Goal: Information Seeking & Learning: Check status

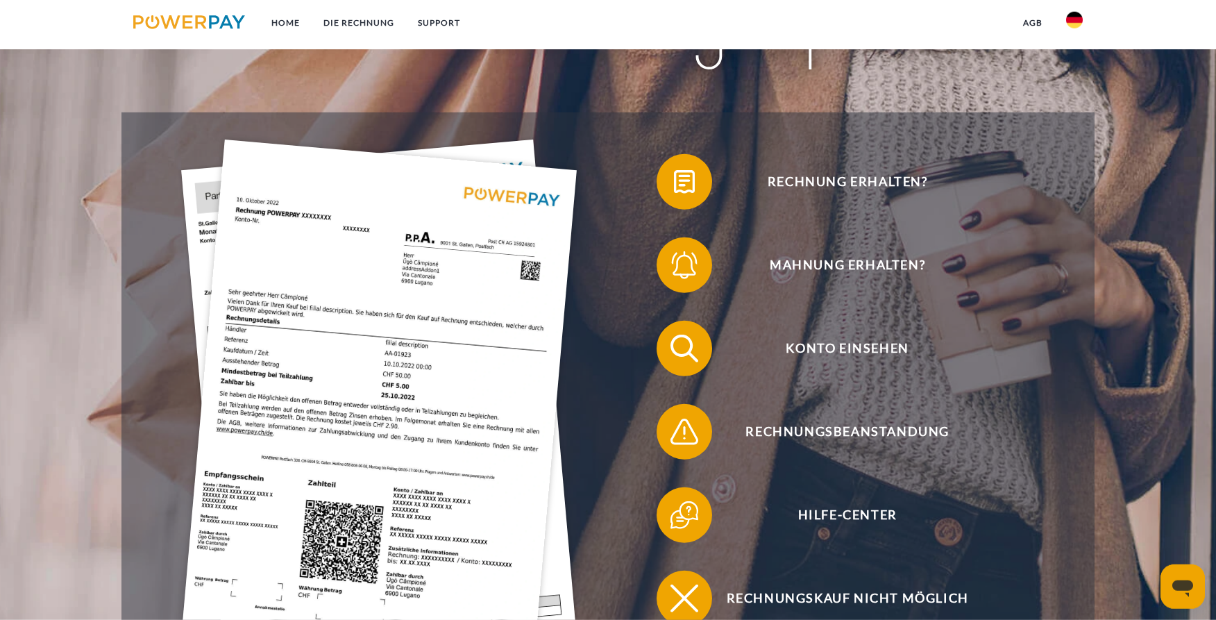
scroll to position [283, 0]
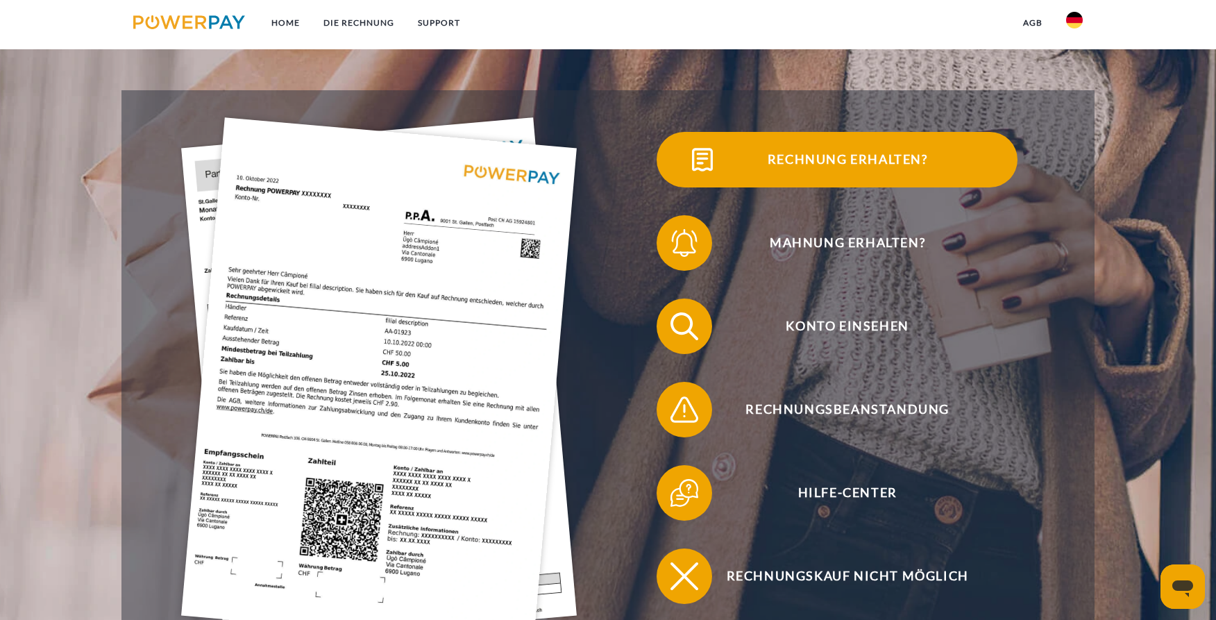
click at [825, 164] on span "Rechnung erhalten?" at bounding box center [848, 160] width 340 height 56
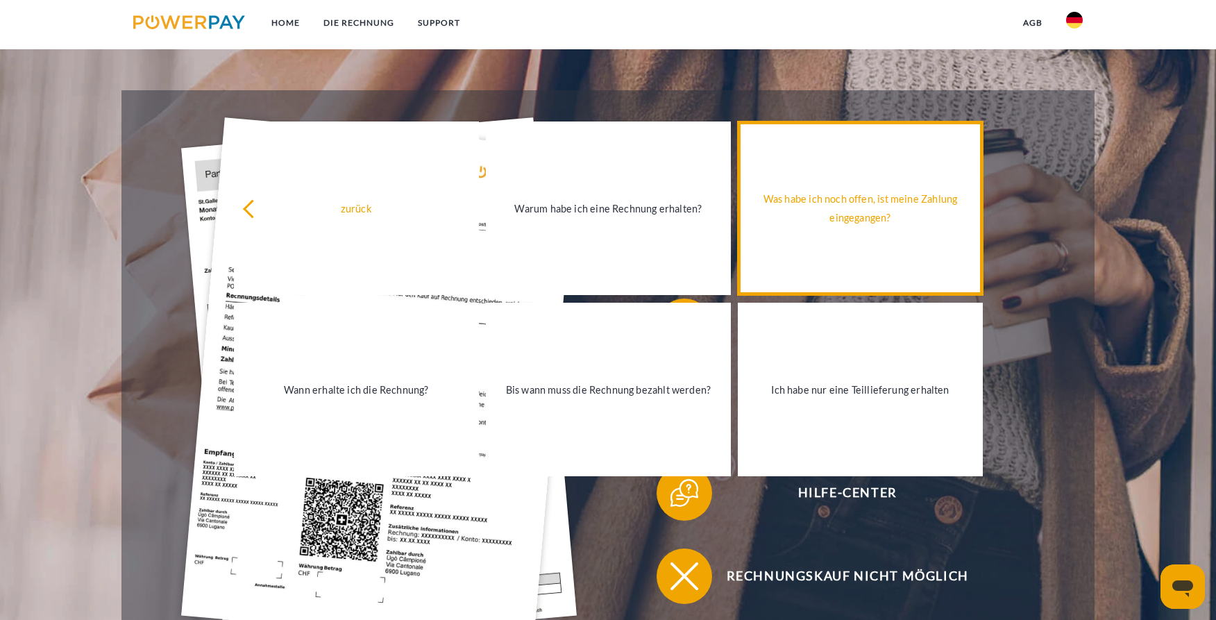
click at [898, 220] on div "Was habe ich noch offen, ist meine Zahlung eingegangen?" at bounding box center [860, 208] width 228 height 37
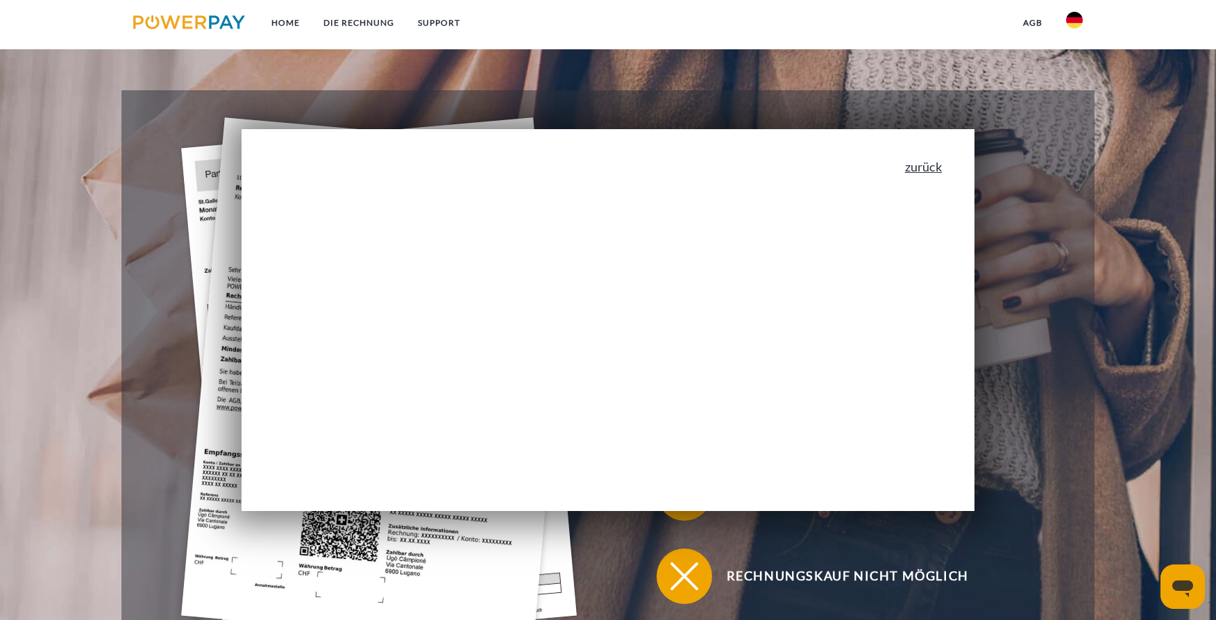
click at [929, 164] on link "zurück" at bounding box center [923, 166] width 37 height 12
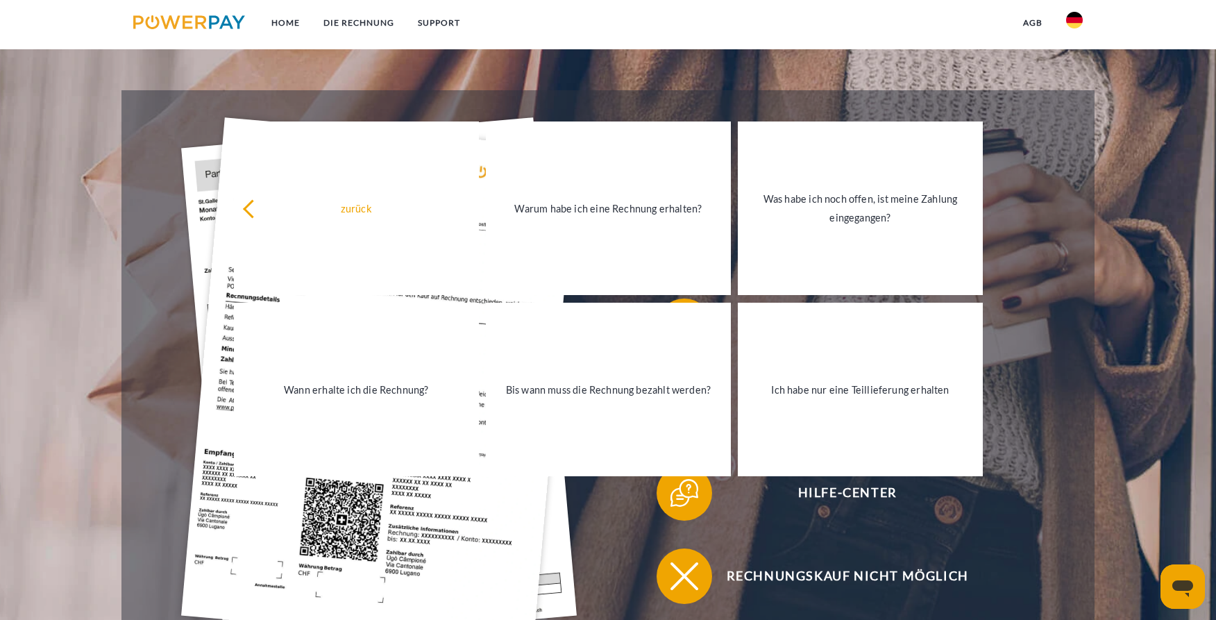
click at [1066, 326] on div "Konto einsehen" at bounding box center [837, 326] width 459 height 83
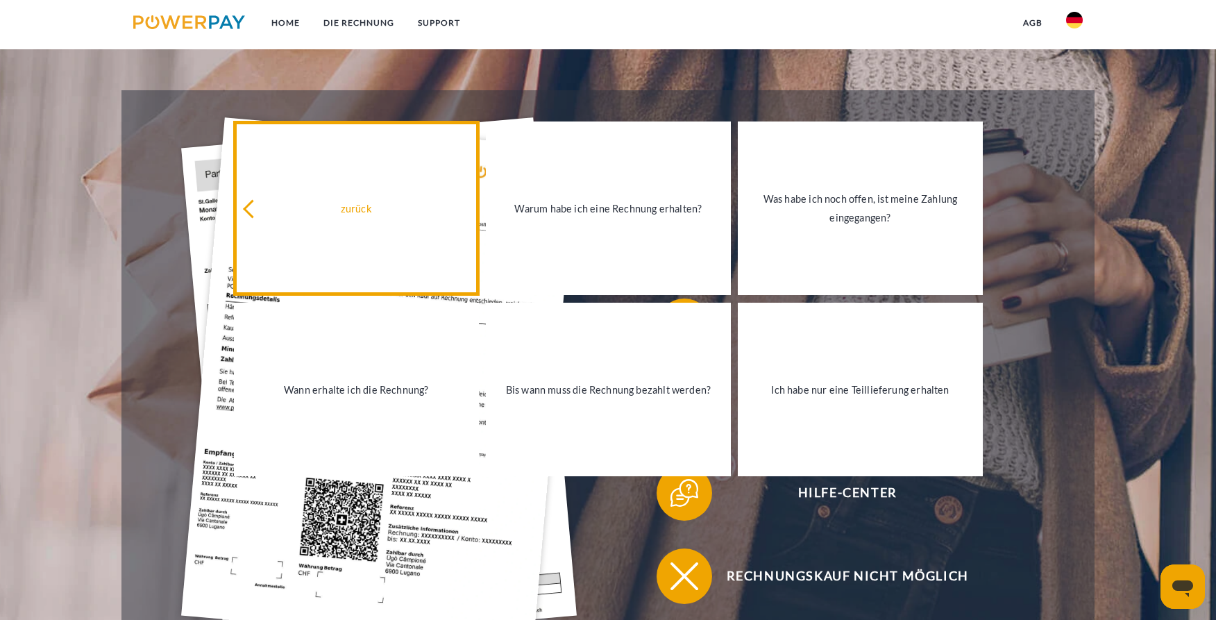
click at [249, 208] on icon at bounding box center [252, 209] width 19 height 19
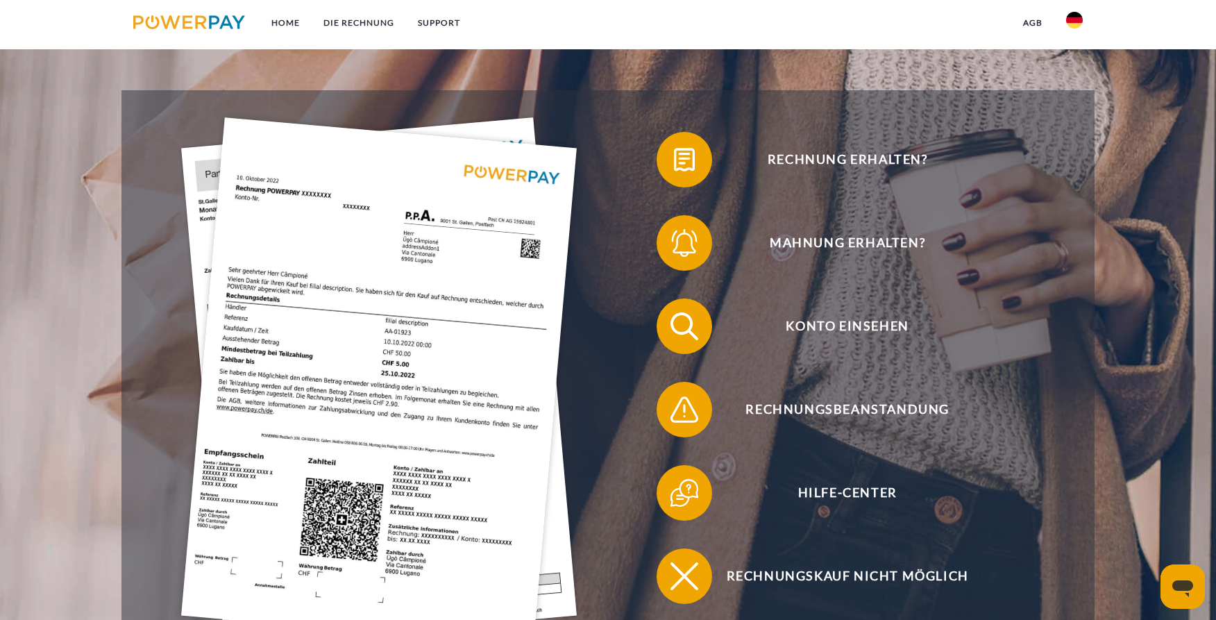
click at [376, 410] on img at bounding box center [379, 381] width 396 height 529
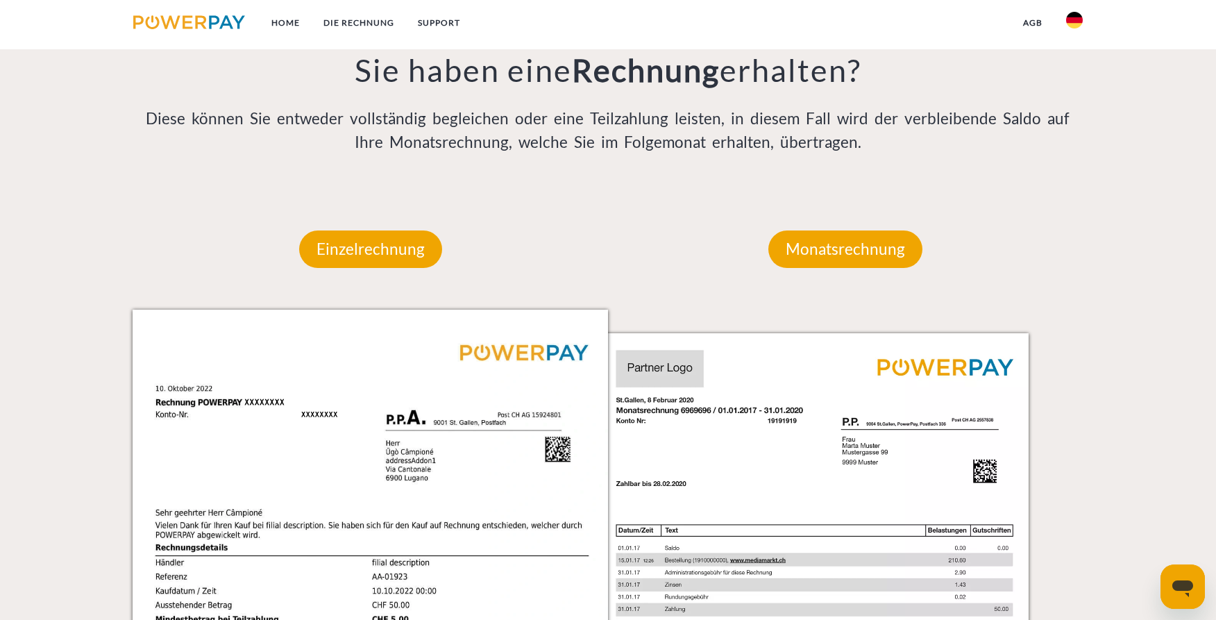
scroll to position [1156, 0]
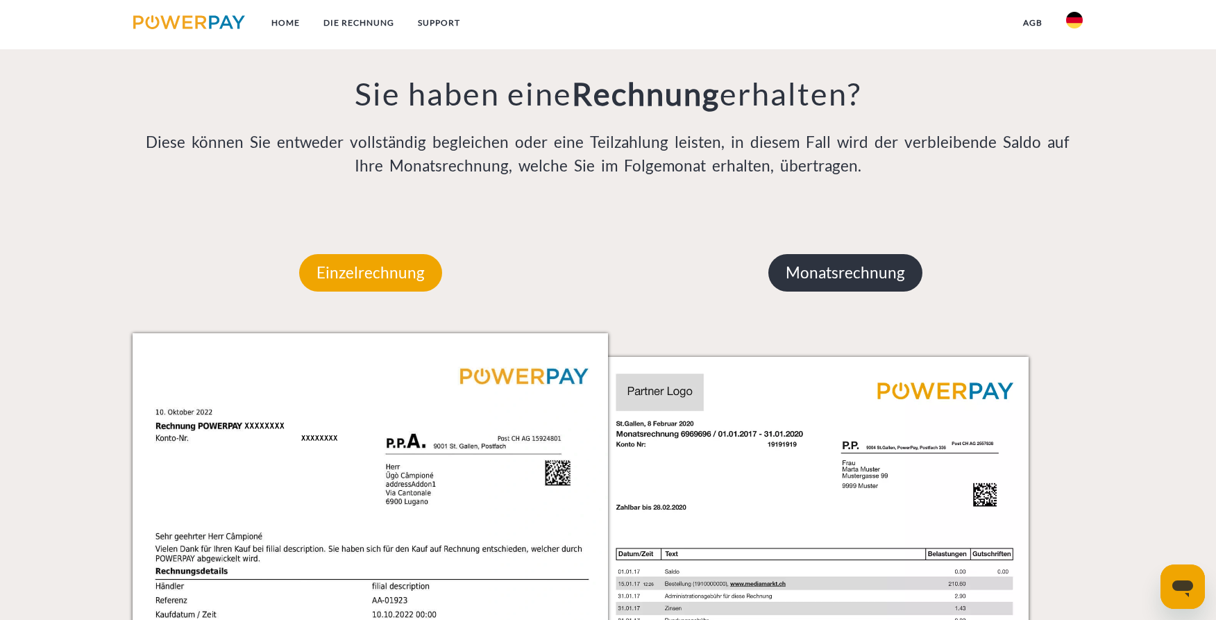
click at [868, 281] on p "Monatsrechnung" at bounding box center [846, 272] width 154 height 37
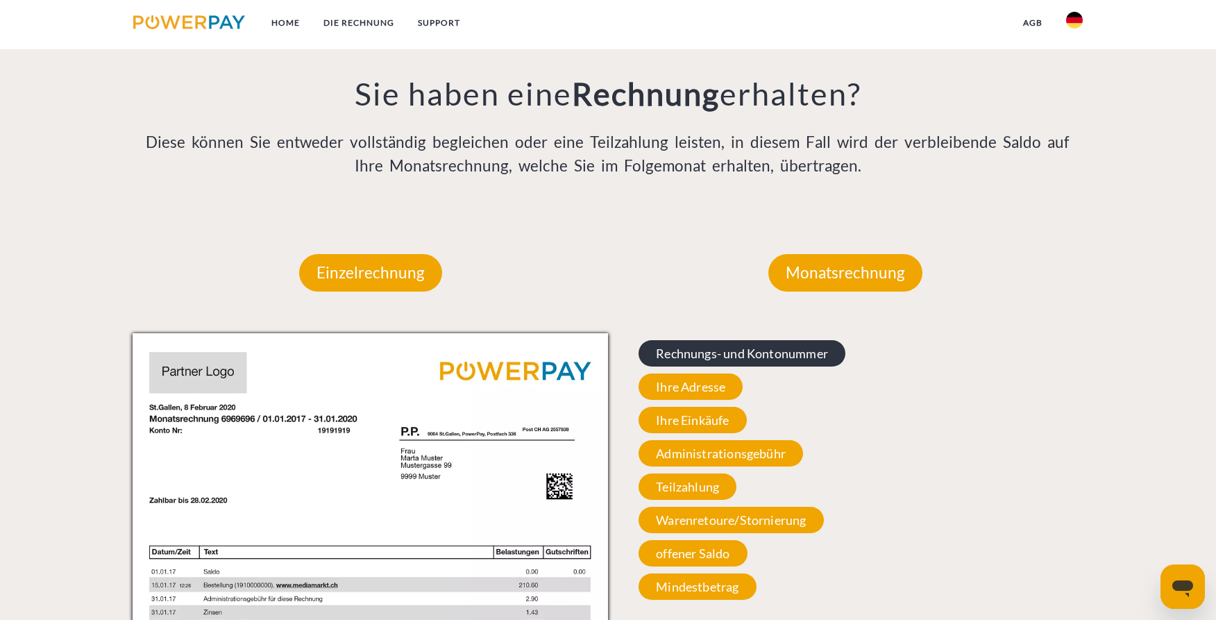
click at [795, 364] on span "Rechnungs- und Kontonummer" at bounding box center [742, 353] width 207 height 26
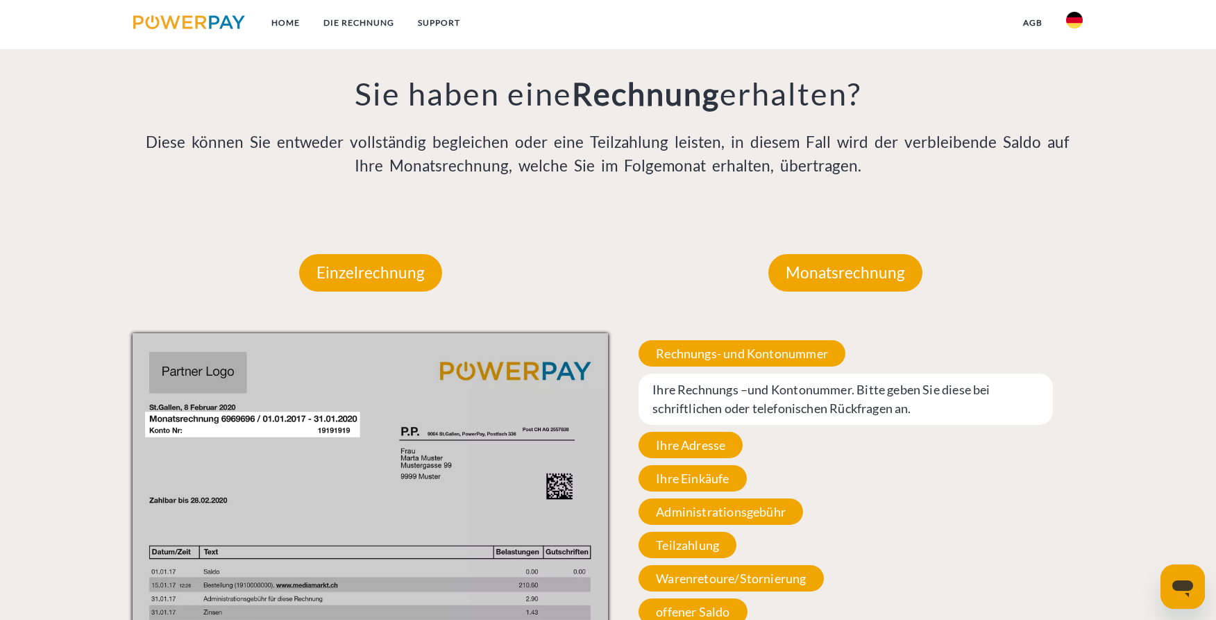
click at [993, 468] on div "Rechnungs- und Kontonummer Ihre Rechnungs –und Kontonummer. Bitte geben Sie die…" at bounding box center [846, 499] width 476 height 332
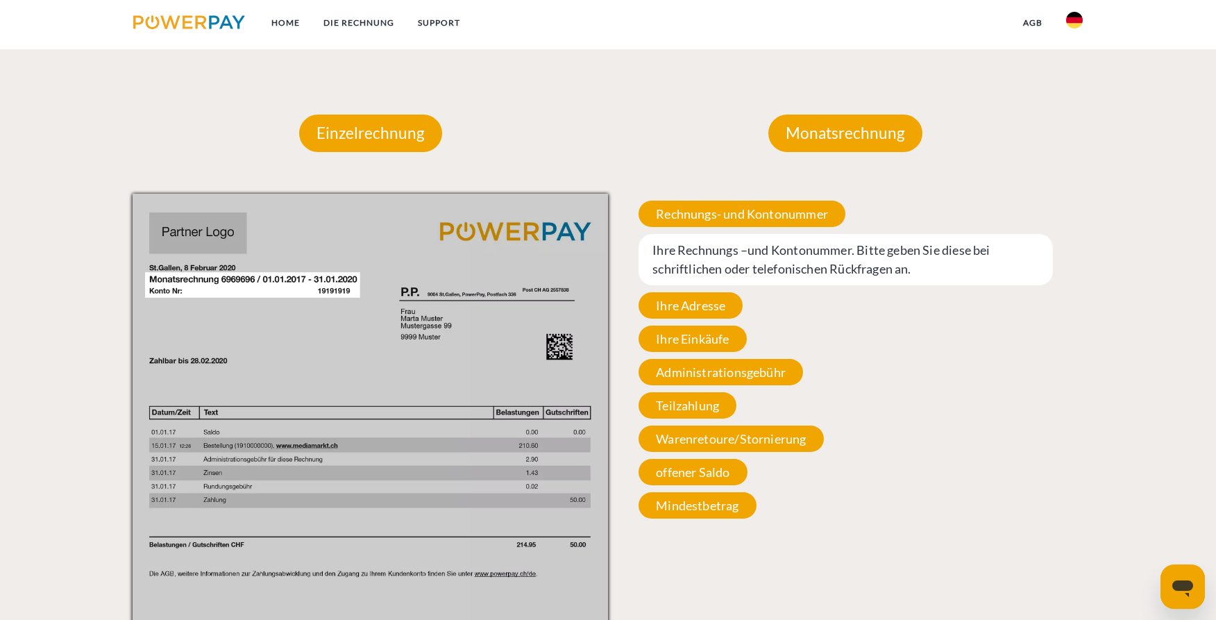
scroll to position [1298, 0]
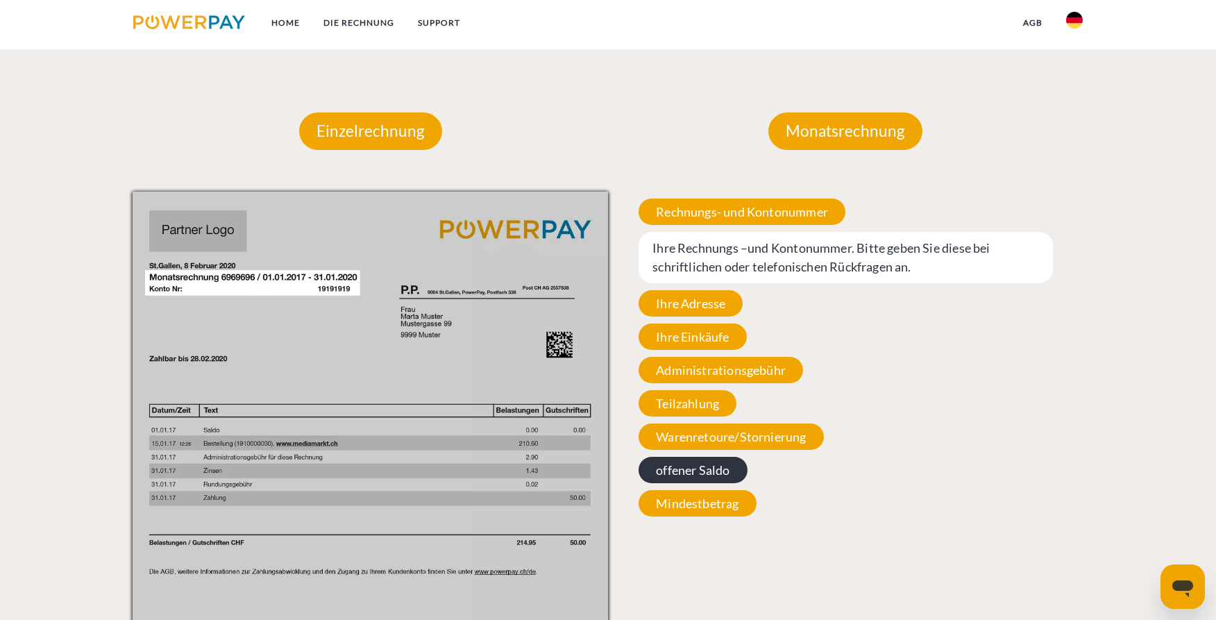
click at [697, 476] on span "offener Saldo" at bounding box center [693, 470] width 108 height 26
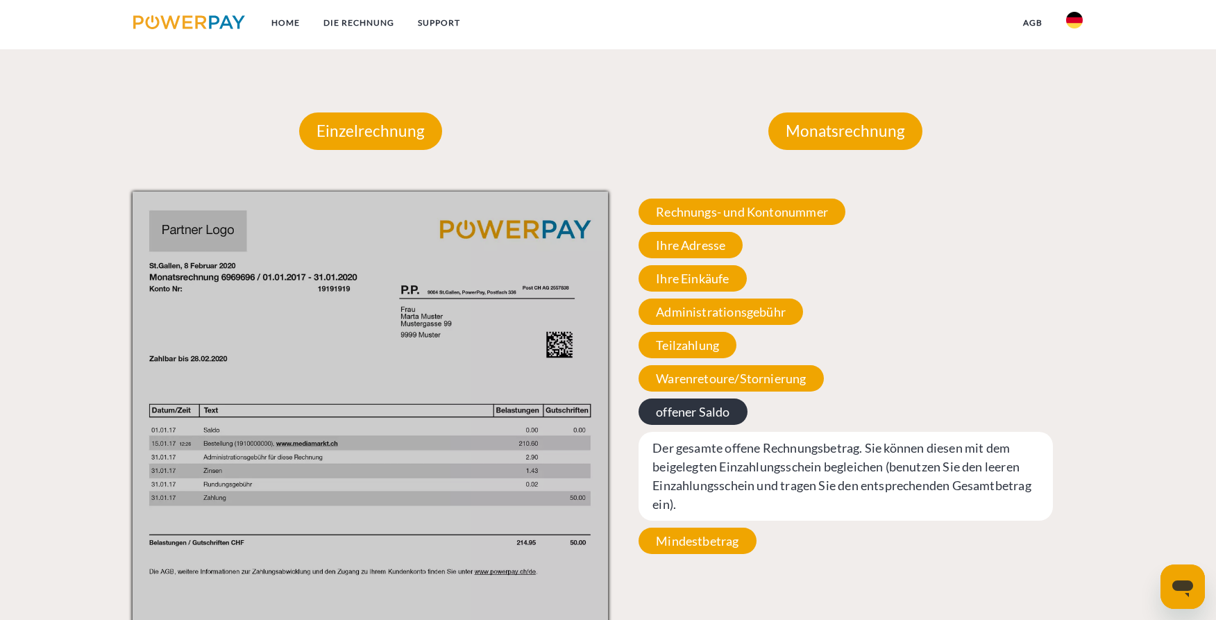
click at [676, 418] on span "offener Saldo" at bounding box center [693, 412] width 108 height 26
click at [710, 414] on span "offener Saldo" at bounding box center [693, 412] width 108 height 26
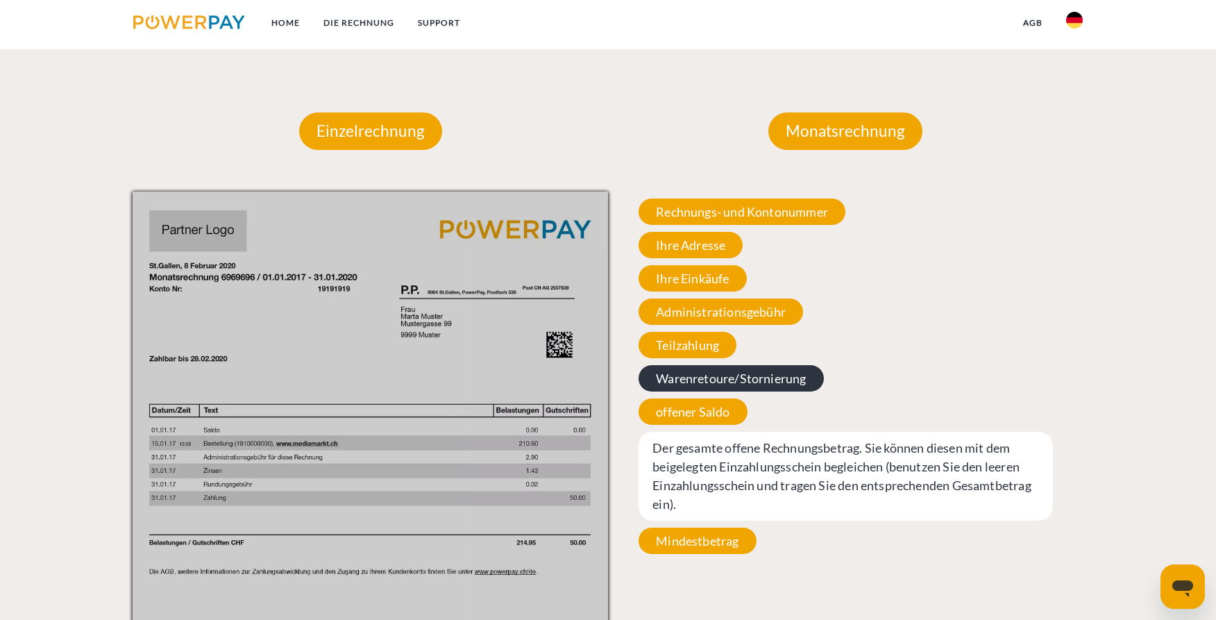
click at [710, 376] on span "Warenretoure/Stornierung" at bounding box center [731, 378] width 185 height 26
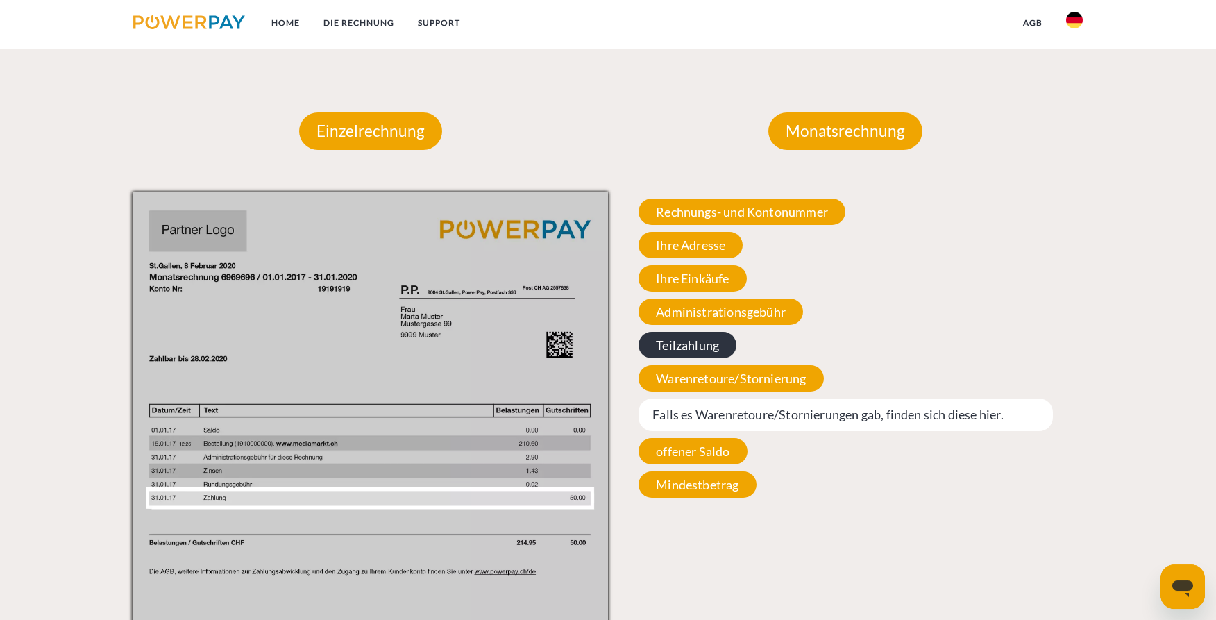
click at [683, 349] on span "Teilzahlung" at bounding box center [688, 345] width 98 height 26
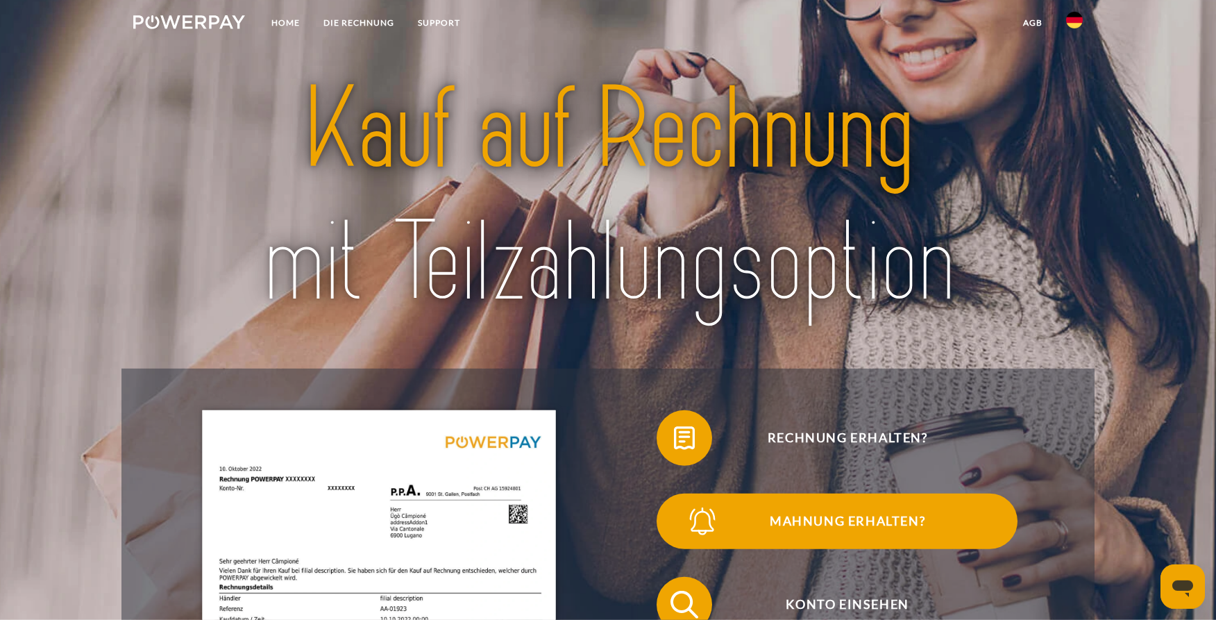
scroll to position [0, 0]
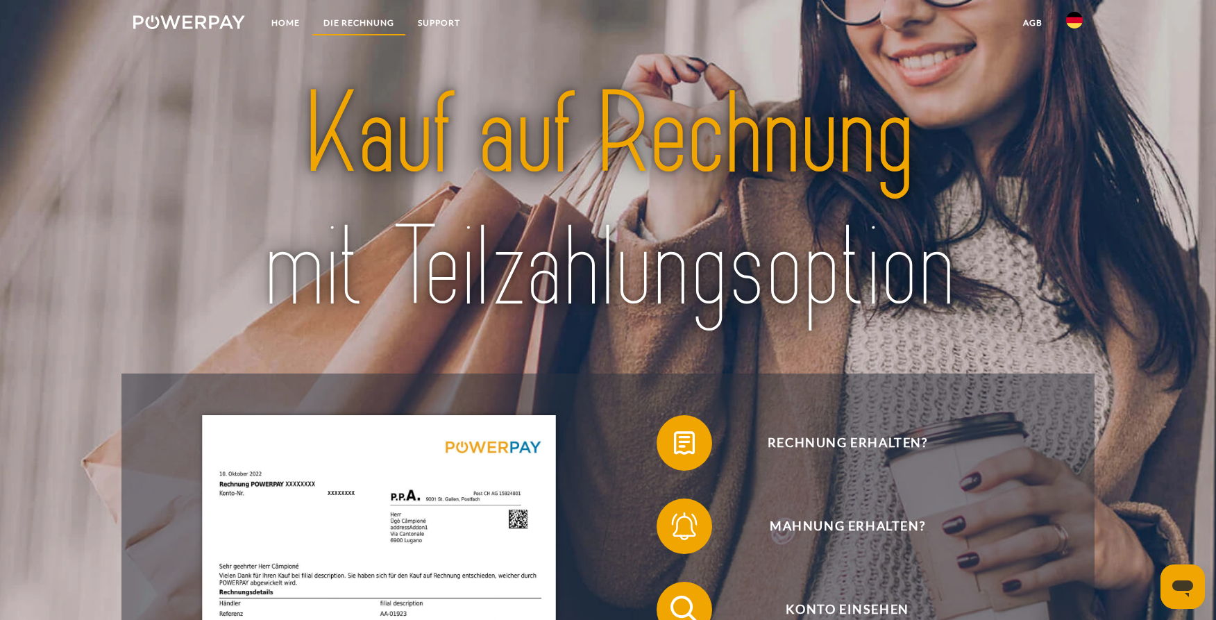
click at [353, 26] on link "DIE RECHNUNG" at bounding box center [359, 22] width 94 height 25
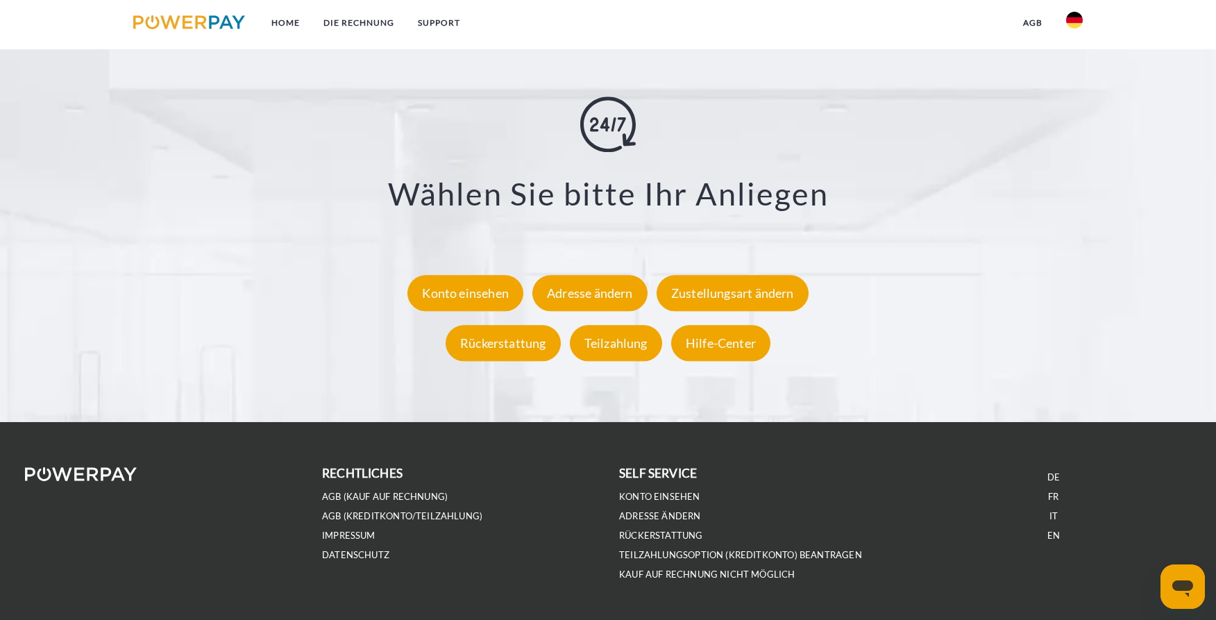
scroll to position [2658, 0]
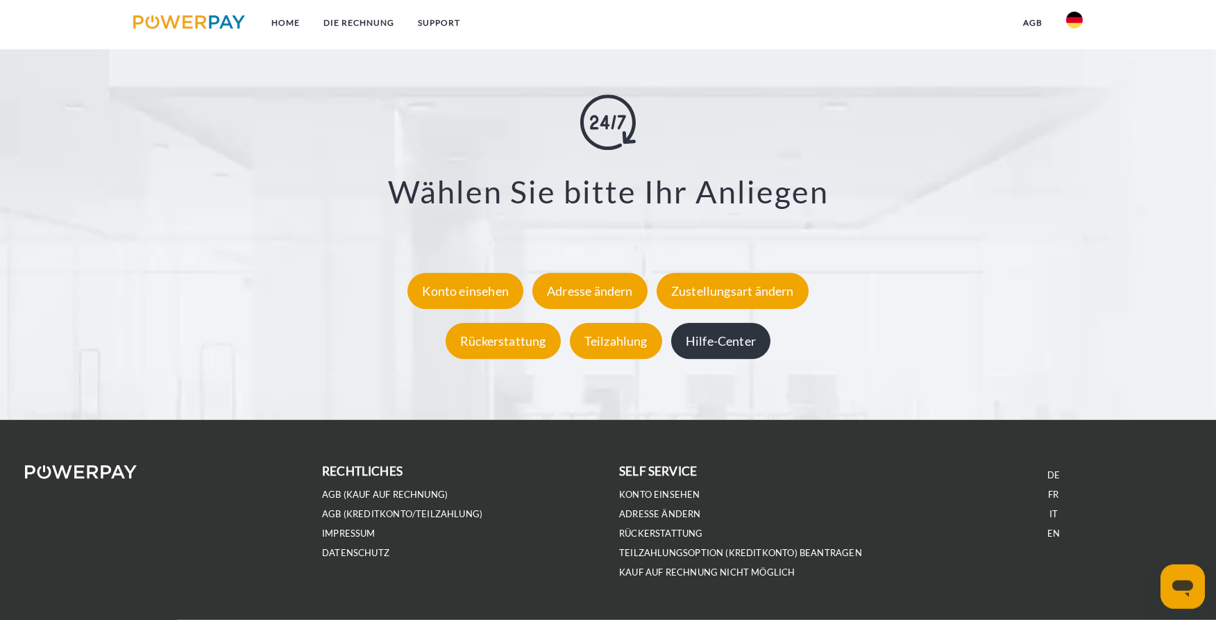
click at [720, 353] on div "Hilfe-Center" at bounding box center [720, 341] width 99 height 36
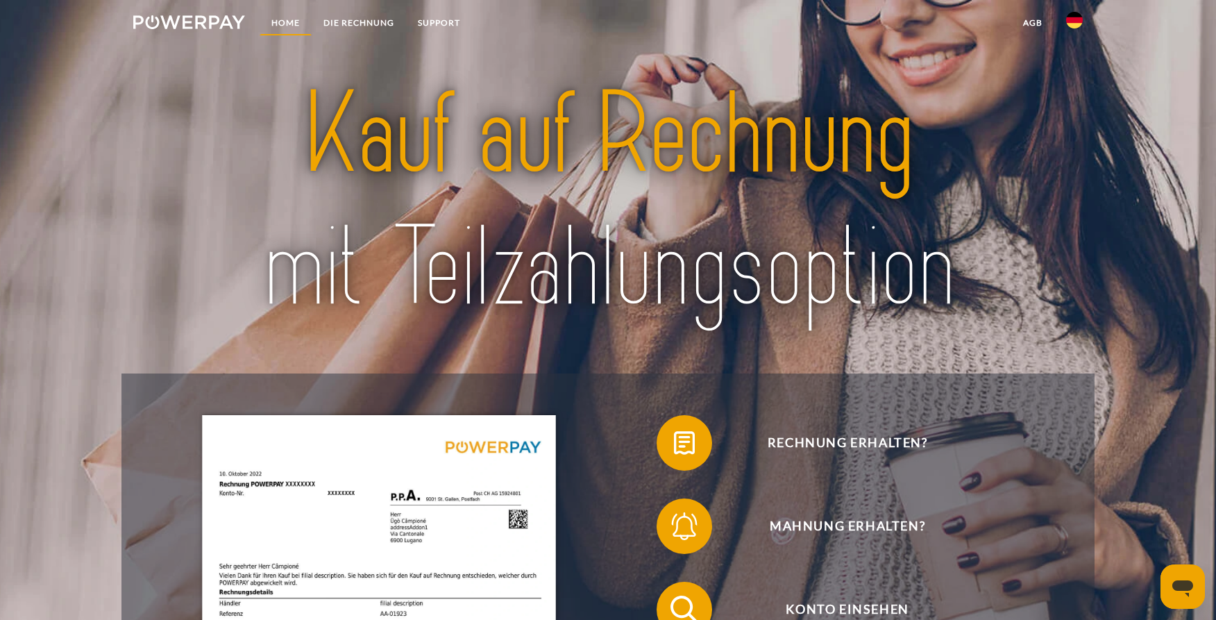
click at [285, 20] on link "Home" at bounding box center [286, 22] width 52 height 25
click at [283, 24] on link "Home" at bounding box center [286, 22] width 52 height 25
click at [454, 24] on link "SUPPORT" at bounding box center [439, 22] width 66 height 25
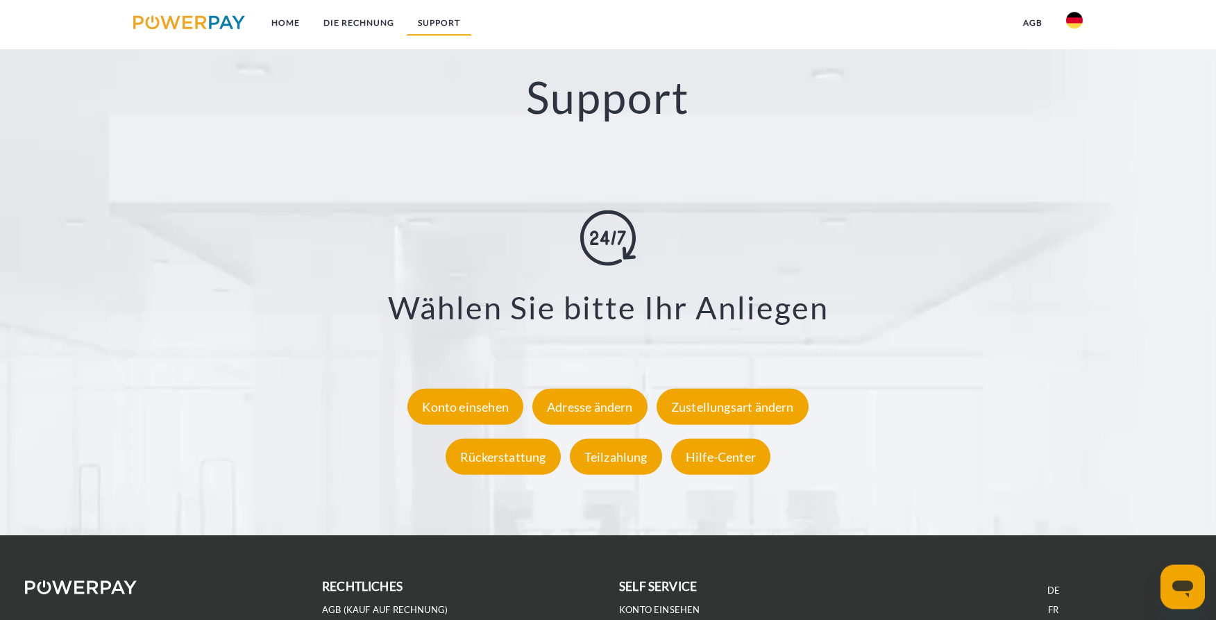
scroll to position [2543, 0]
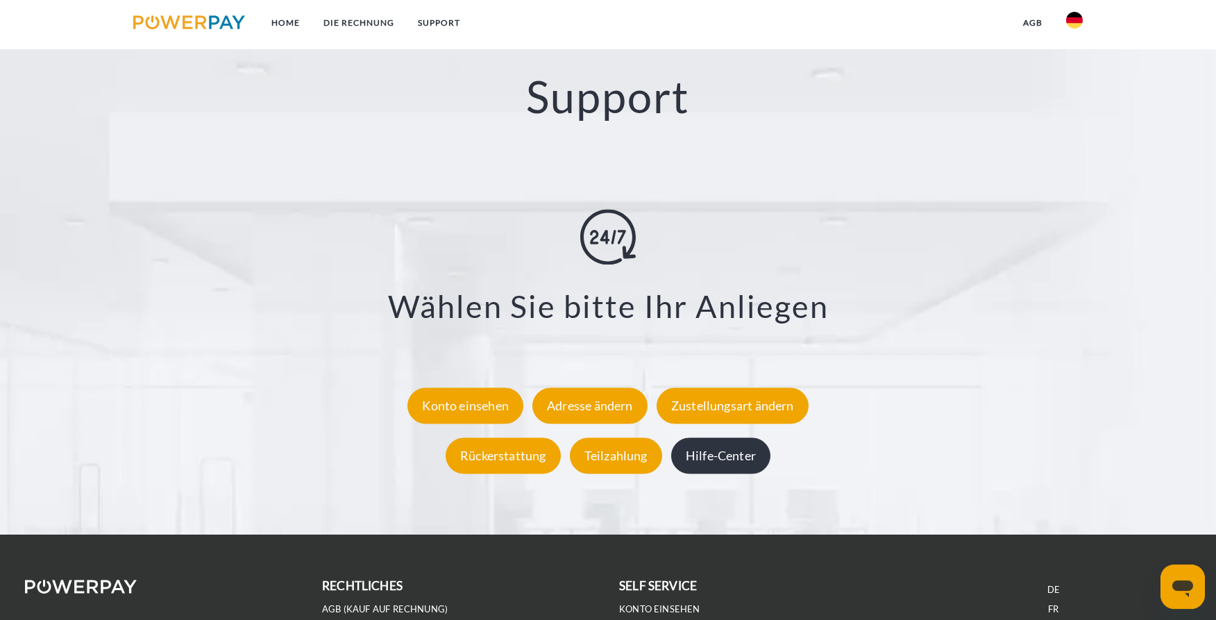
click at [719, 468] on div "Hilfe-Center" at bounding box center [720, 455] width 99 height 36
